Goal: Transaction & Acquisition: Purchase product/service

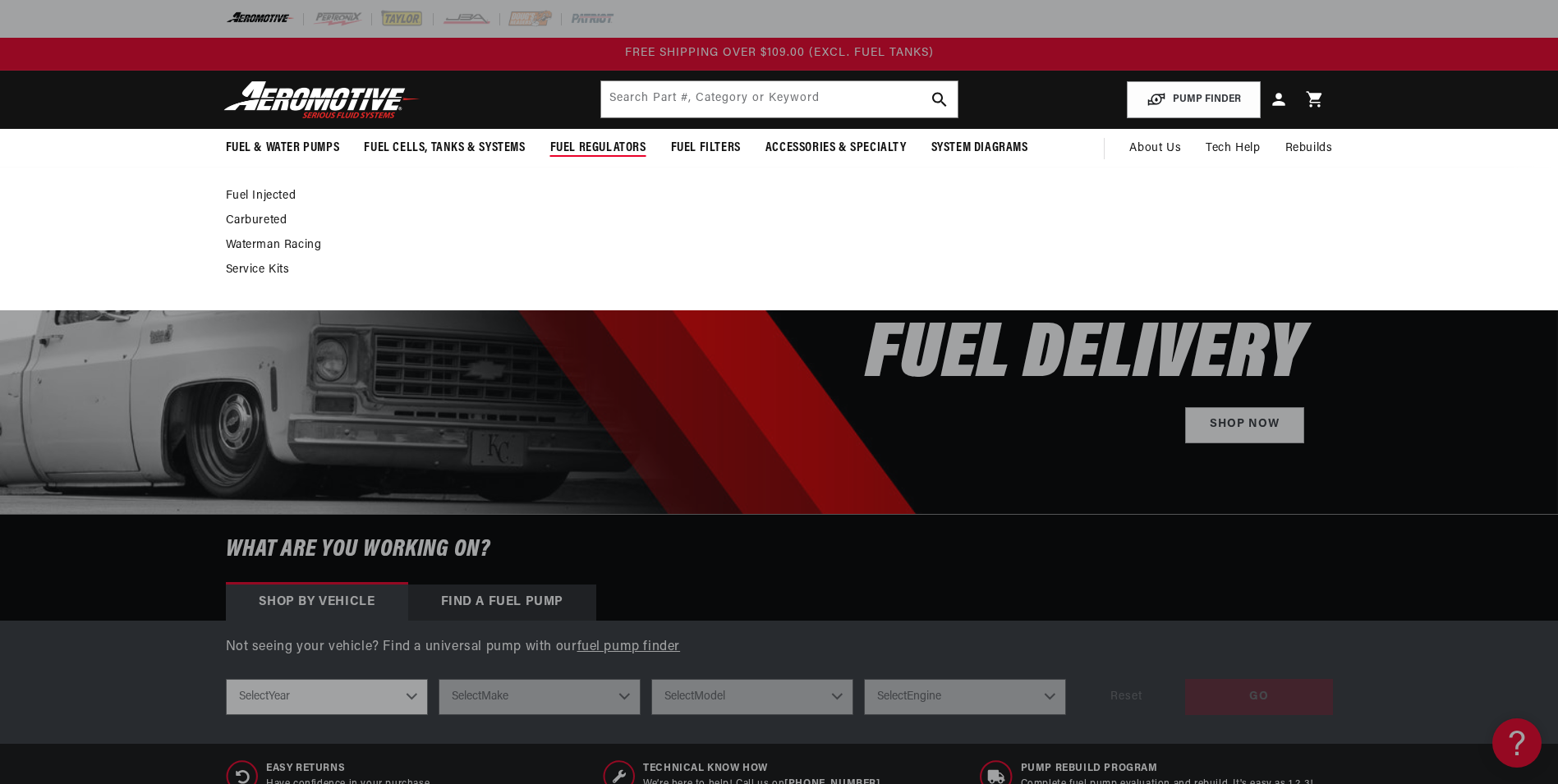
click at [264, 271] on link "Service Kits" at bounding box center [771, 270] width 1091 height 15
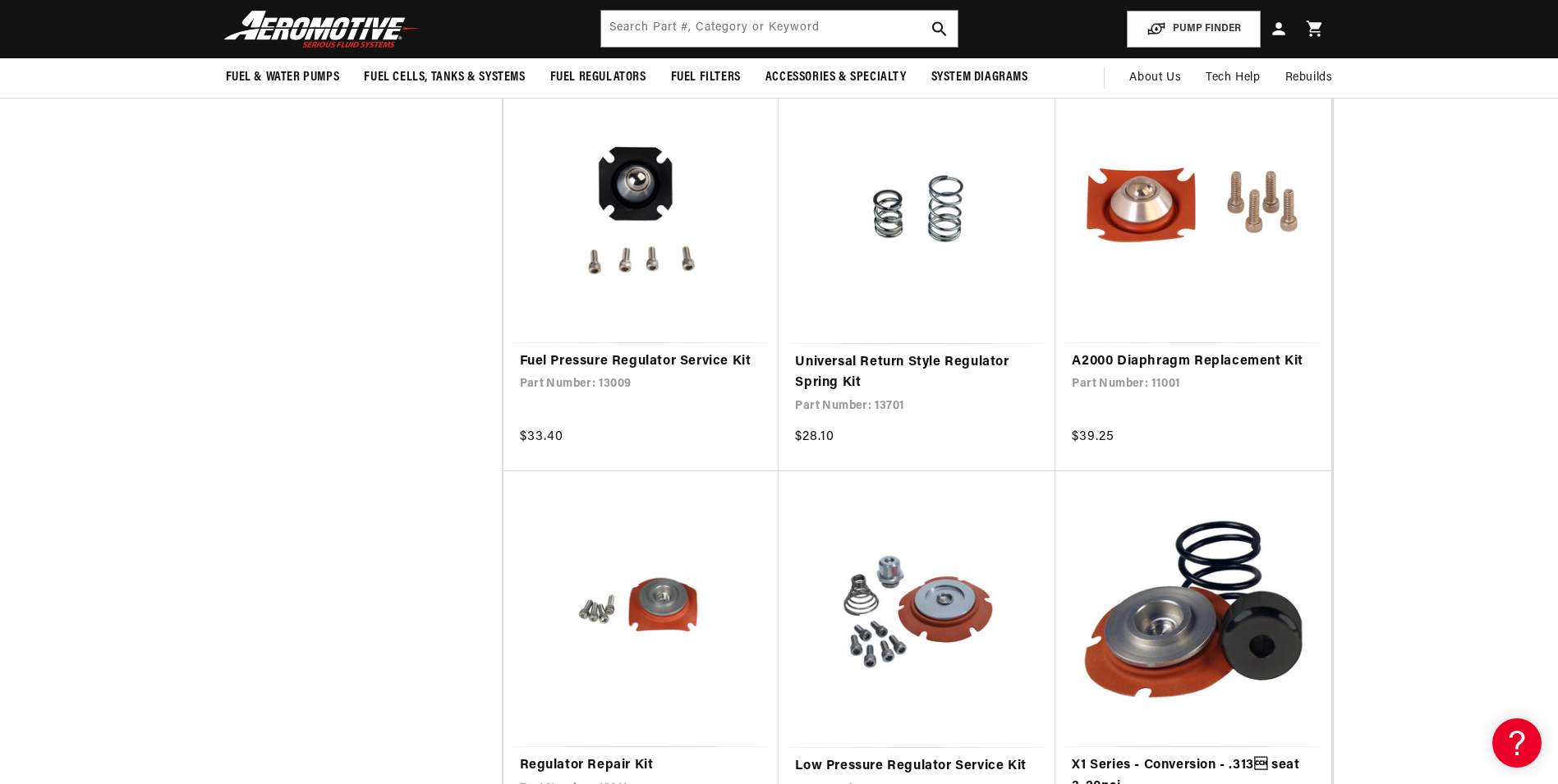
scroll to position [739, 0]
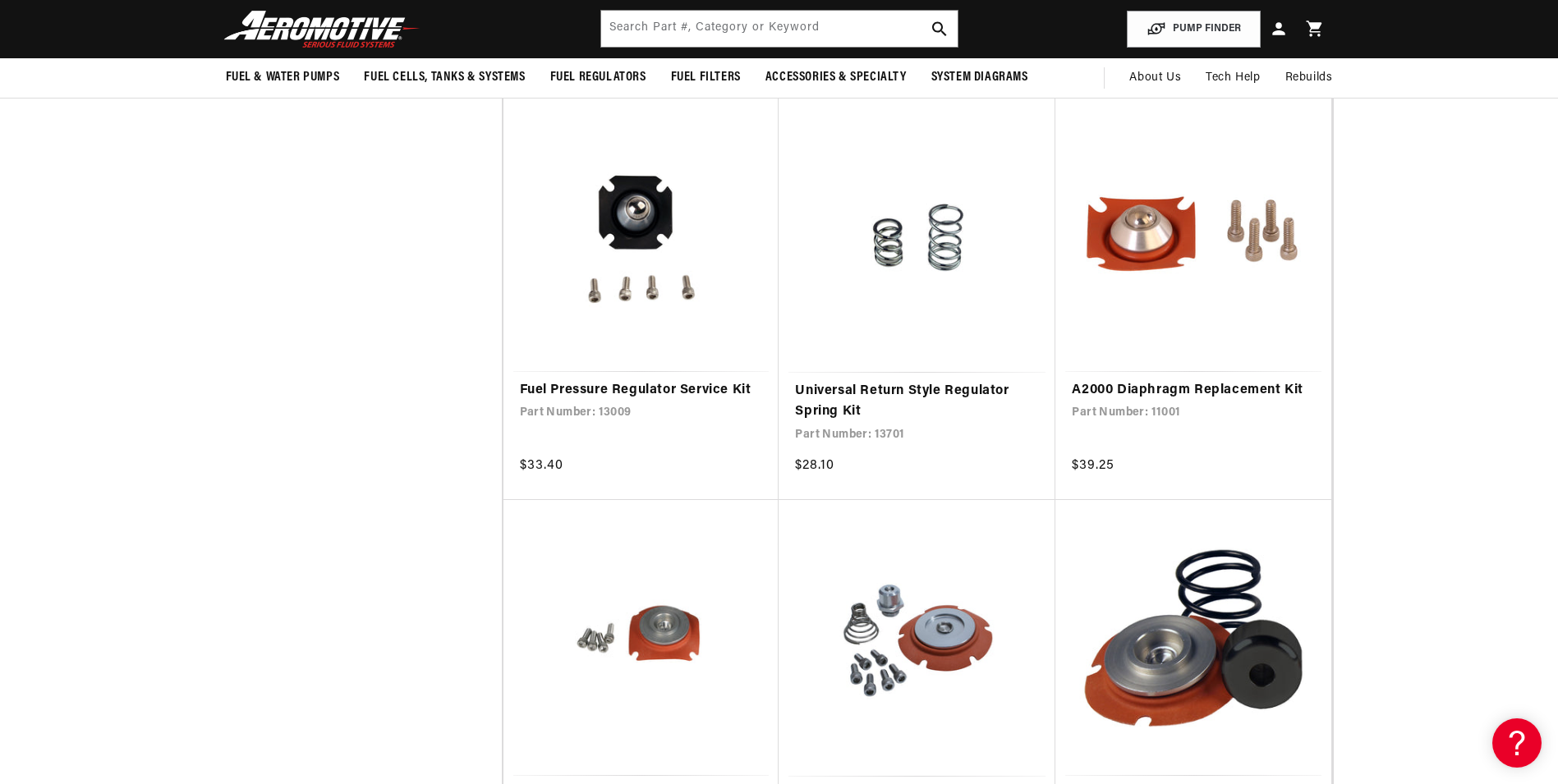
click at [643, 783] on link "Regulator Repair Kit" at bounding box center [641, 794] width 243 height 22
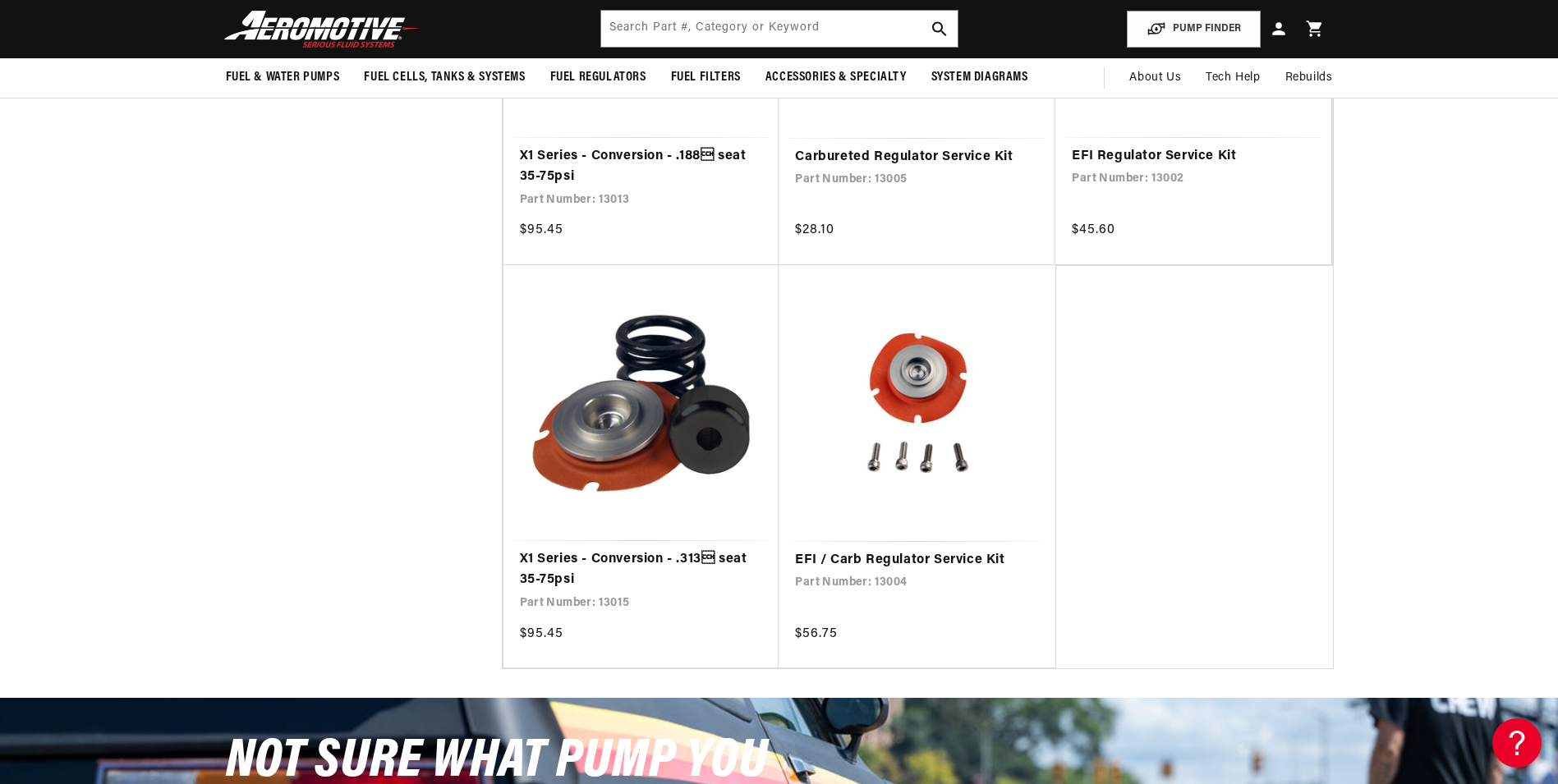
scroll to position [2135, 0]
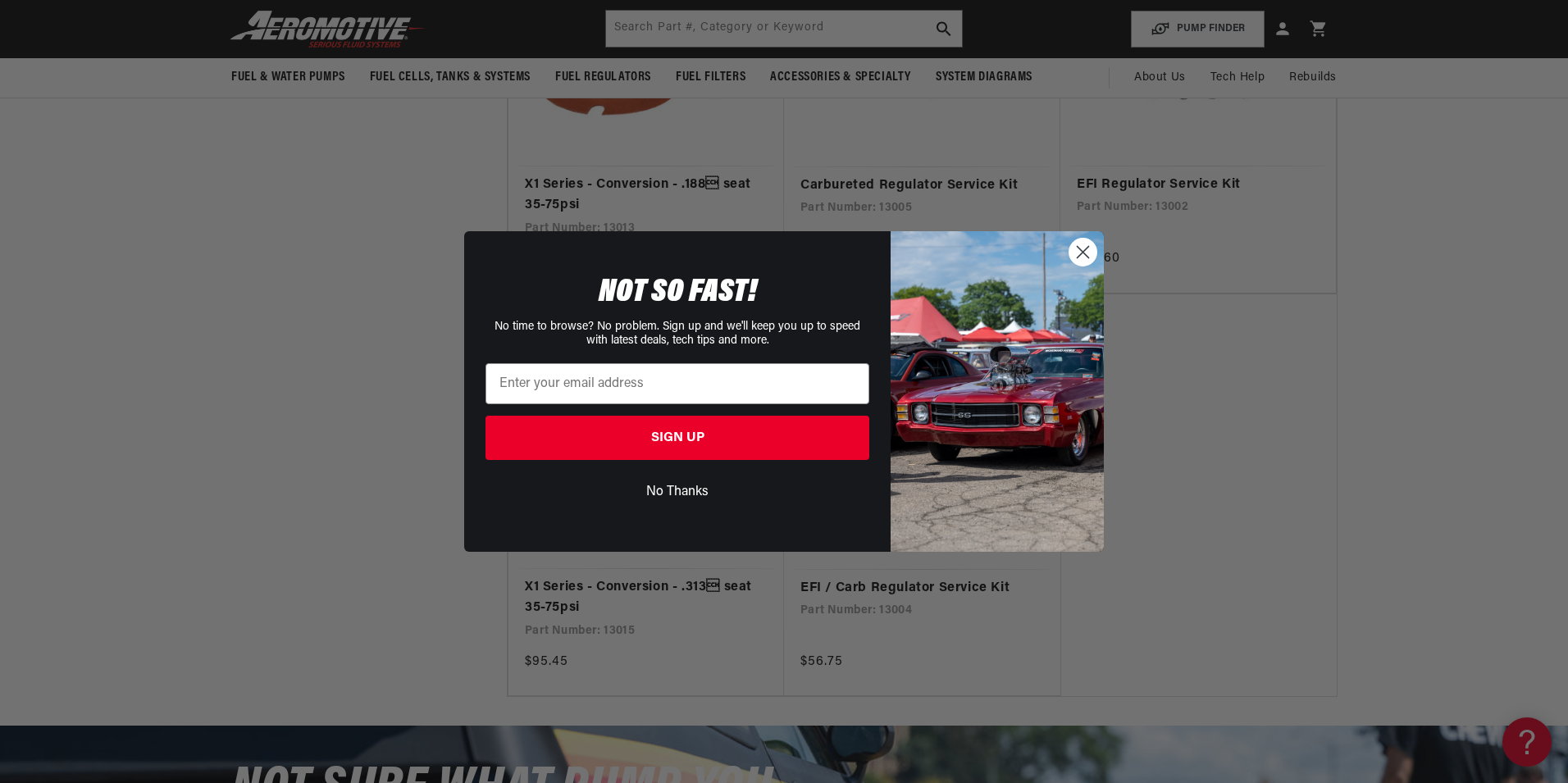
click at [1076, 250] on circle "Close dialog" at bounding box center [1083, 251] width 27 height 27
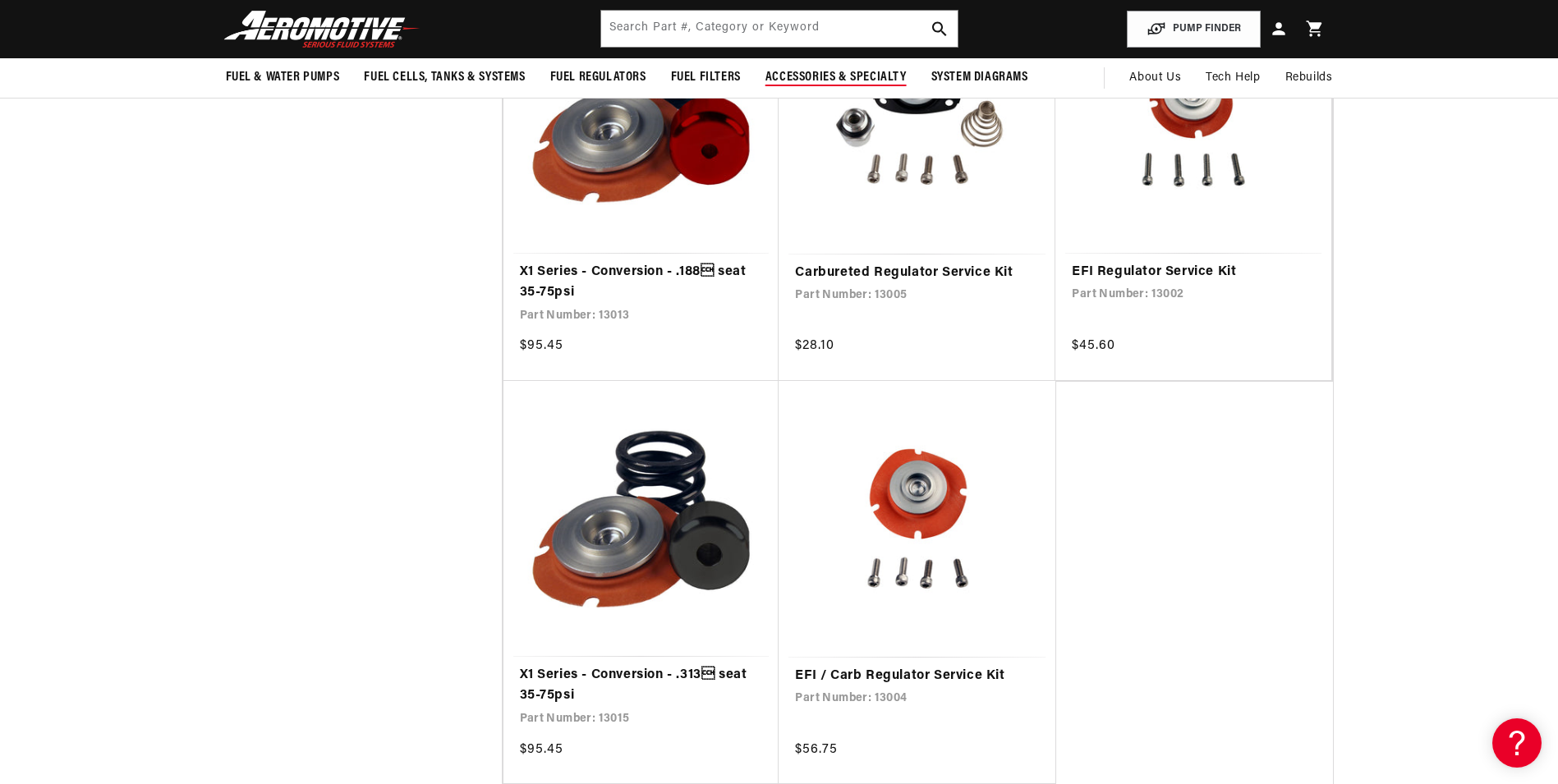
scroll to position [1970, 0]
